Goal: Use online tool/utility: Utilize a website feature to perform a specific function

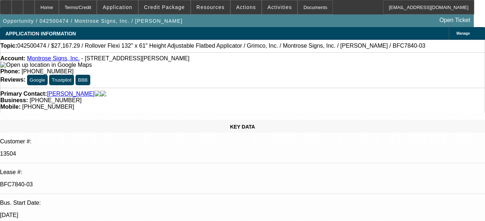
select select "0"
select select "0.1"
select select "4"
select select "0"
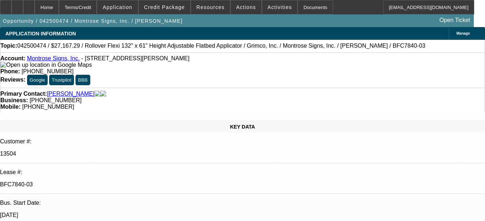
select select "0"
select select "0.1"
select select "4"
select select "0"
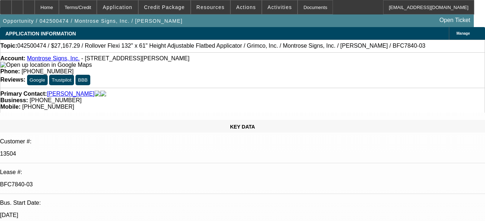
select select "0.1"
select select "4"
